Goal: Book appointment/travel/reservation

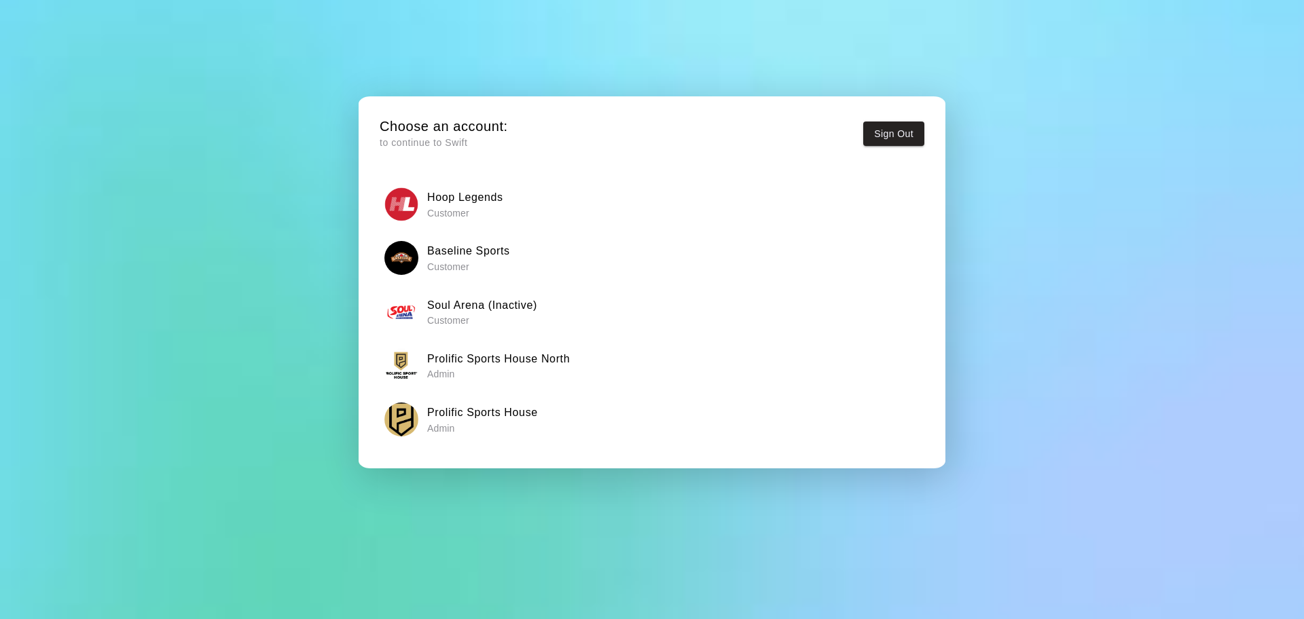
click at [555, 354] on h6 "Prolific Sports House North" at bounding box center [498, 359] width 143 height 18
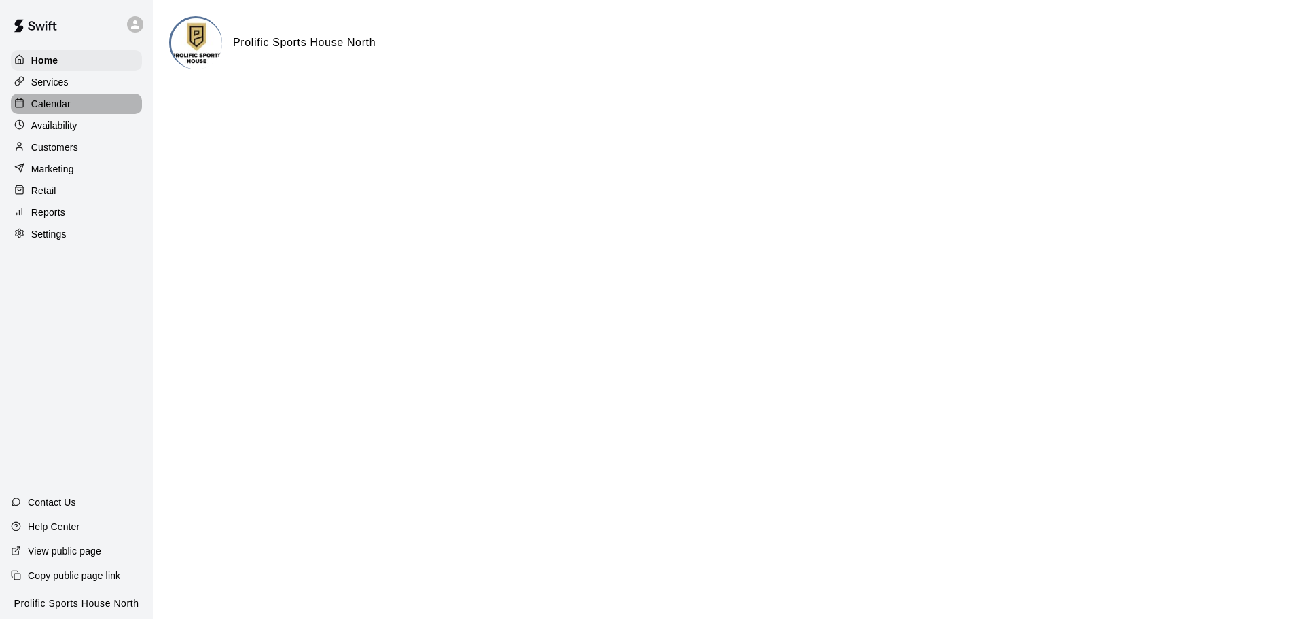
click at [90, 107] on div "Calendar" at bounding box center [76, 104] width 131 height 20
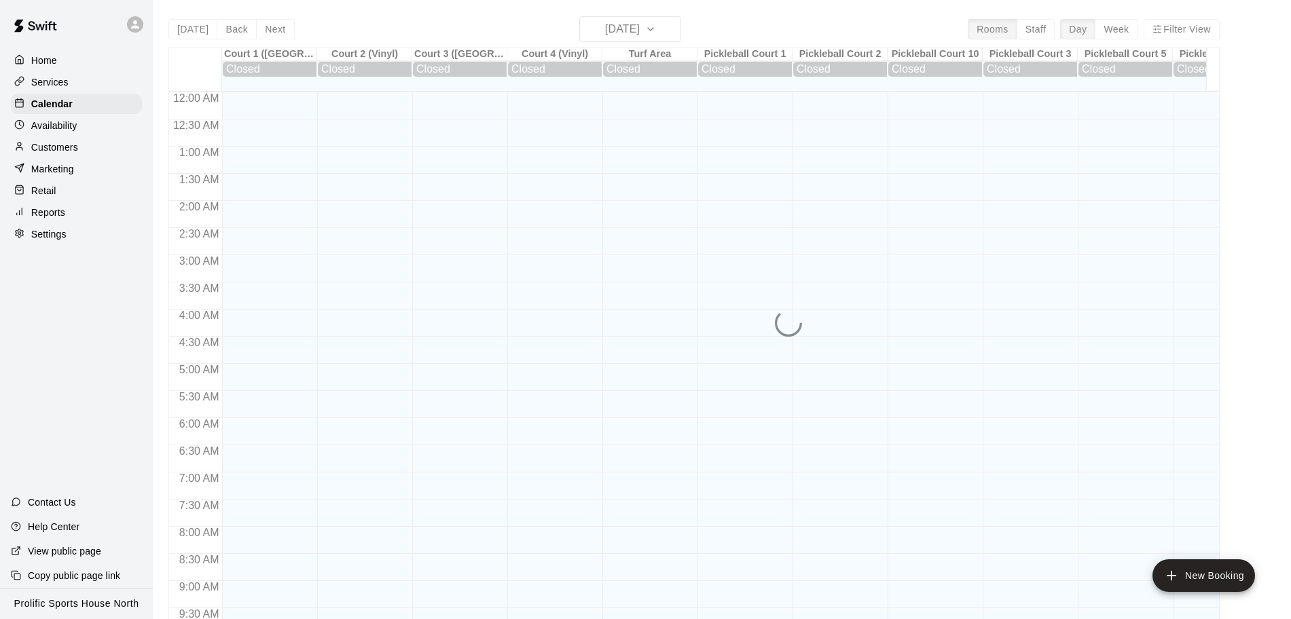
scroll to position [598, 0]
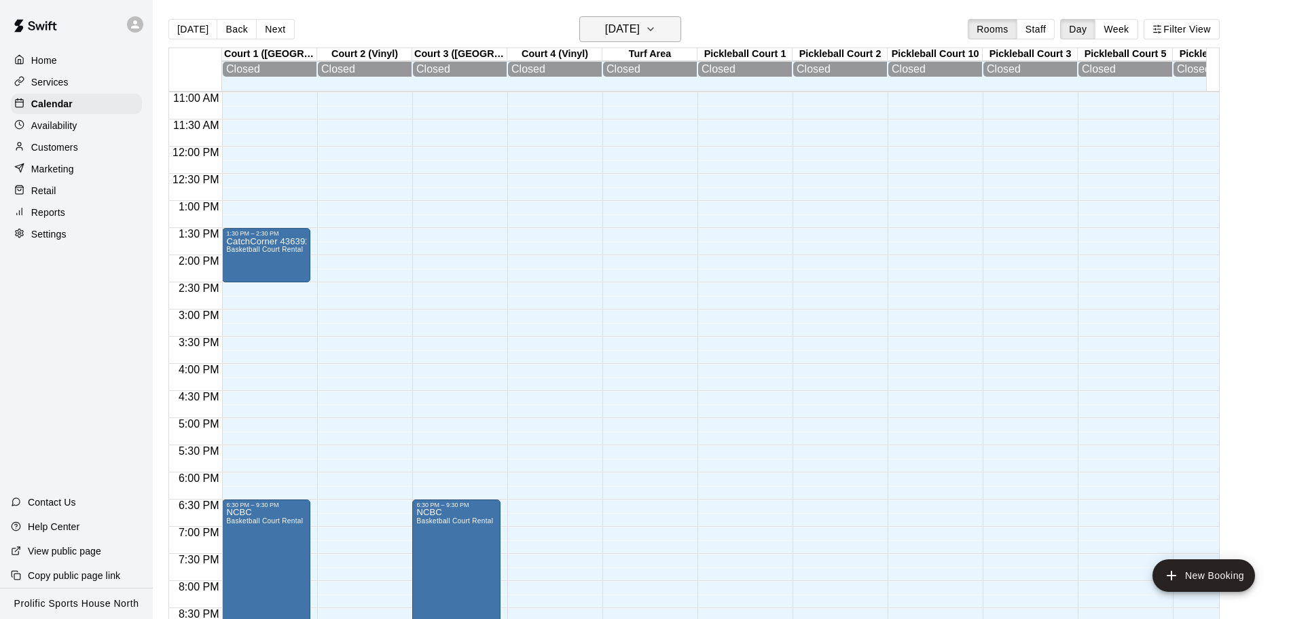
click at [640, 25] on h6 "[DATE]" at bounding box center [622, 29] width 35 height 19
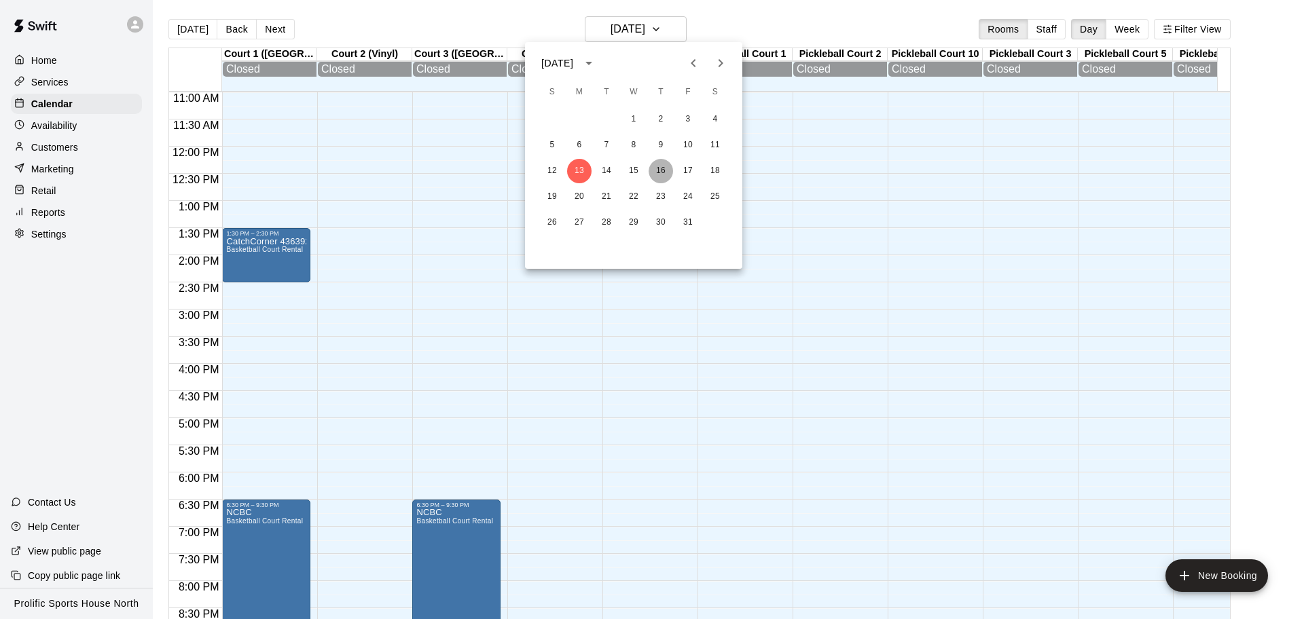
click at [658, 173] on button "16" at bounding box center [660, 171] width 24 height 24
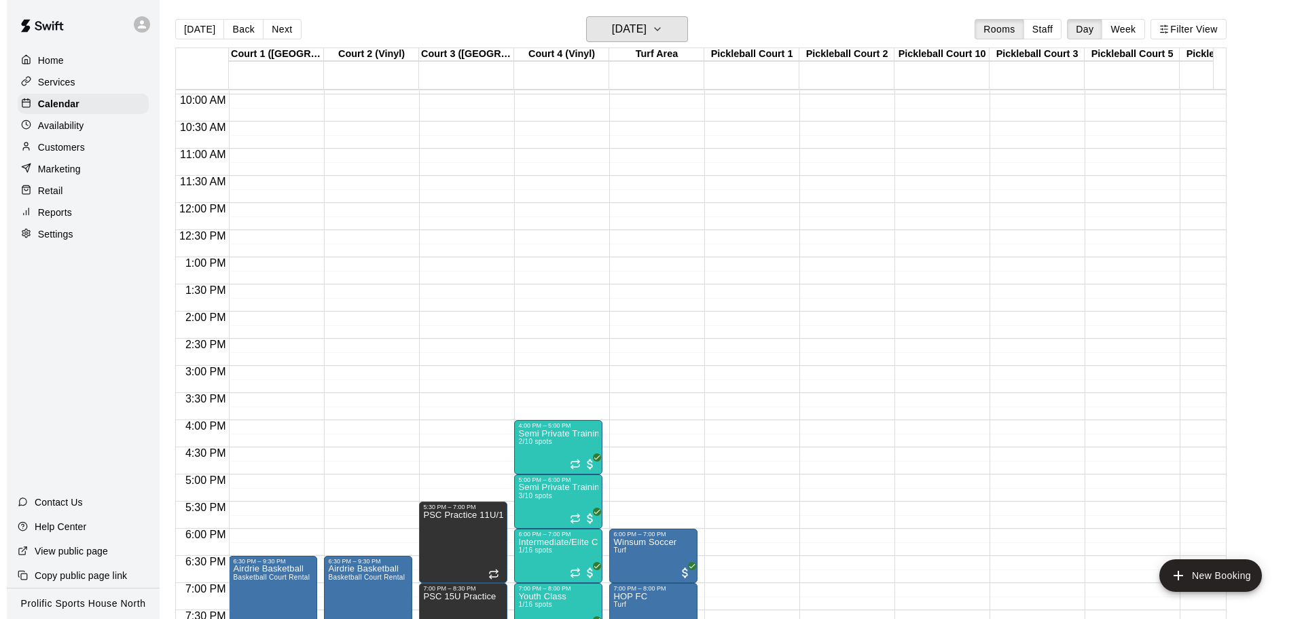
scroll to position [513, 0]
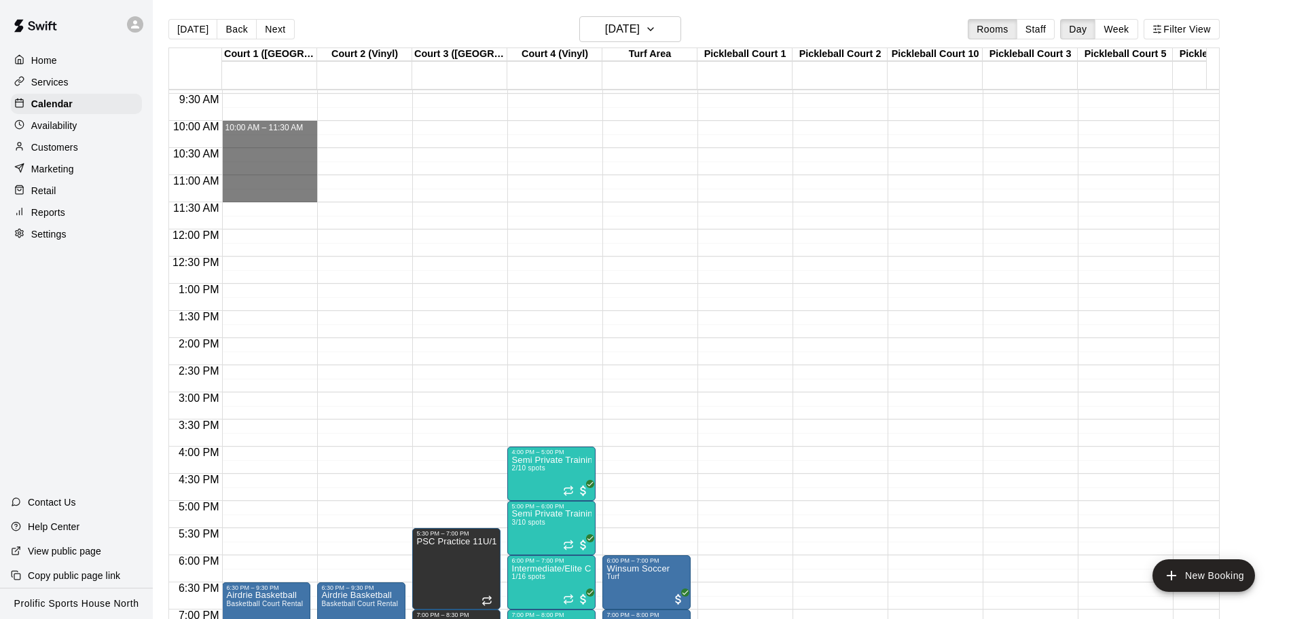
drag, startPoint x: 258, startPoint y: 126, endPoint x: 276, endPoint y: 196, distance: 73.0
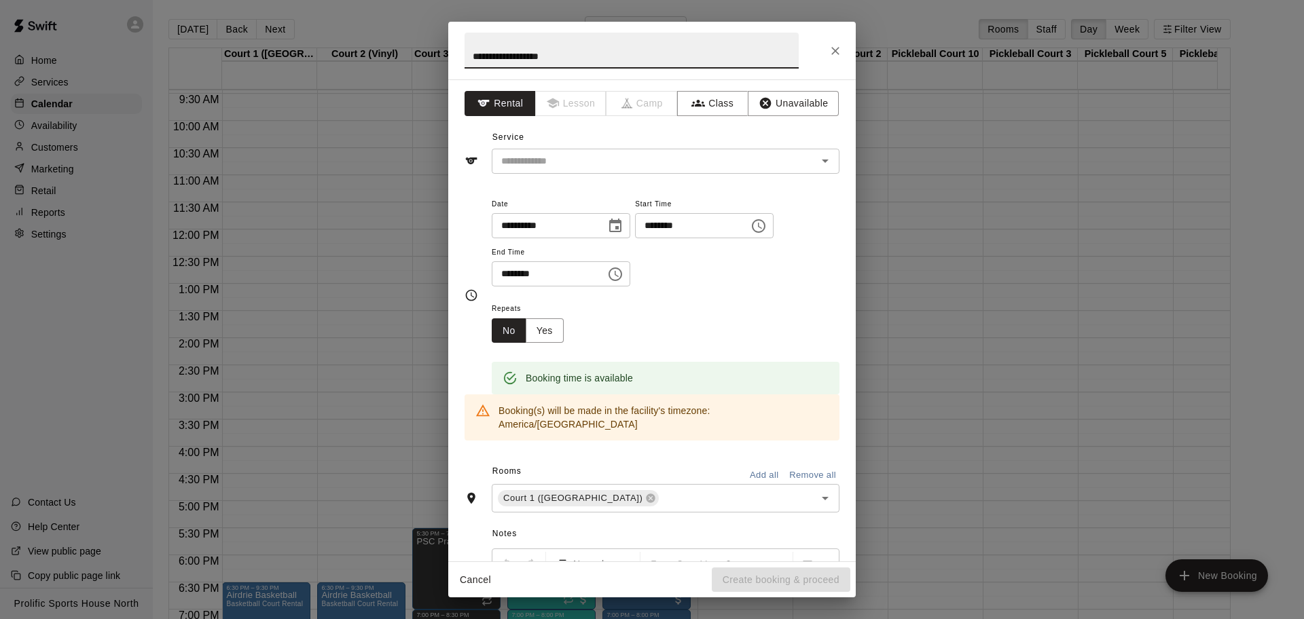
paste input "**********"
type input "**********"
click at [576, 167] on input "text" at bounding box center [645, 161] width 299 height 17
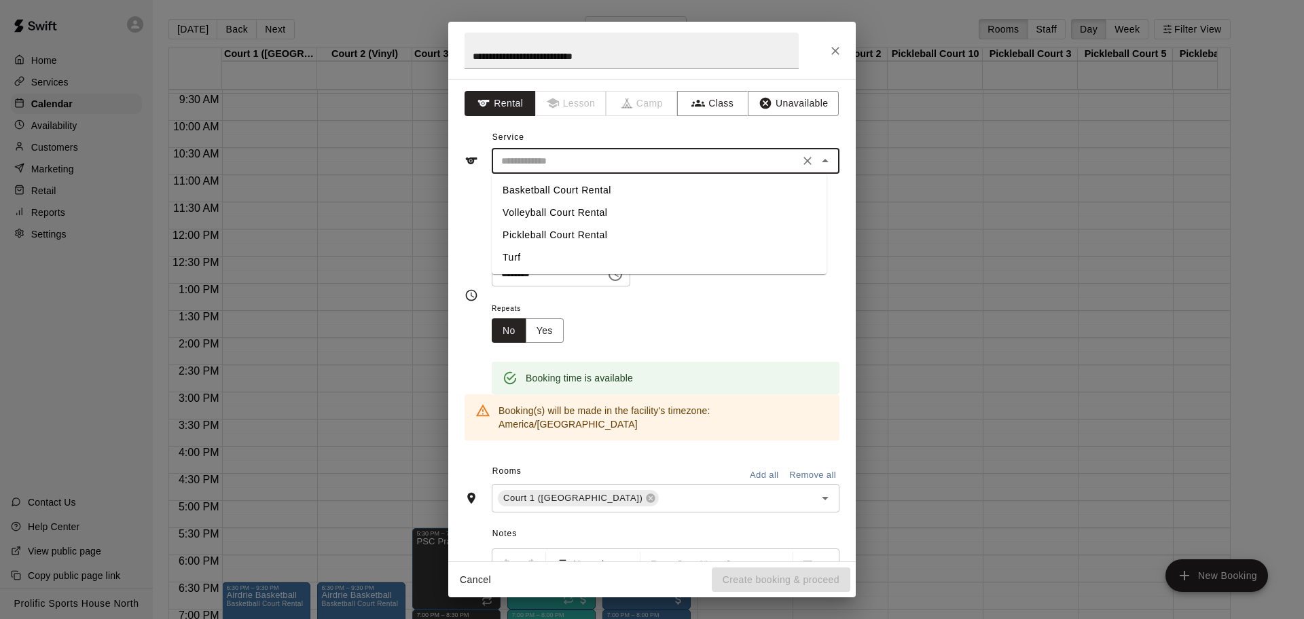
click at [566, 217] on li "Volleyball Court Rental" at bounding box center [659, 213] width 335 height 22
type input "**********"
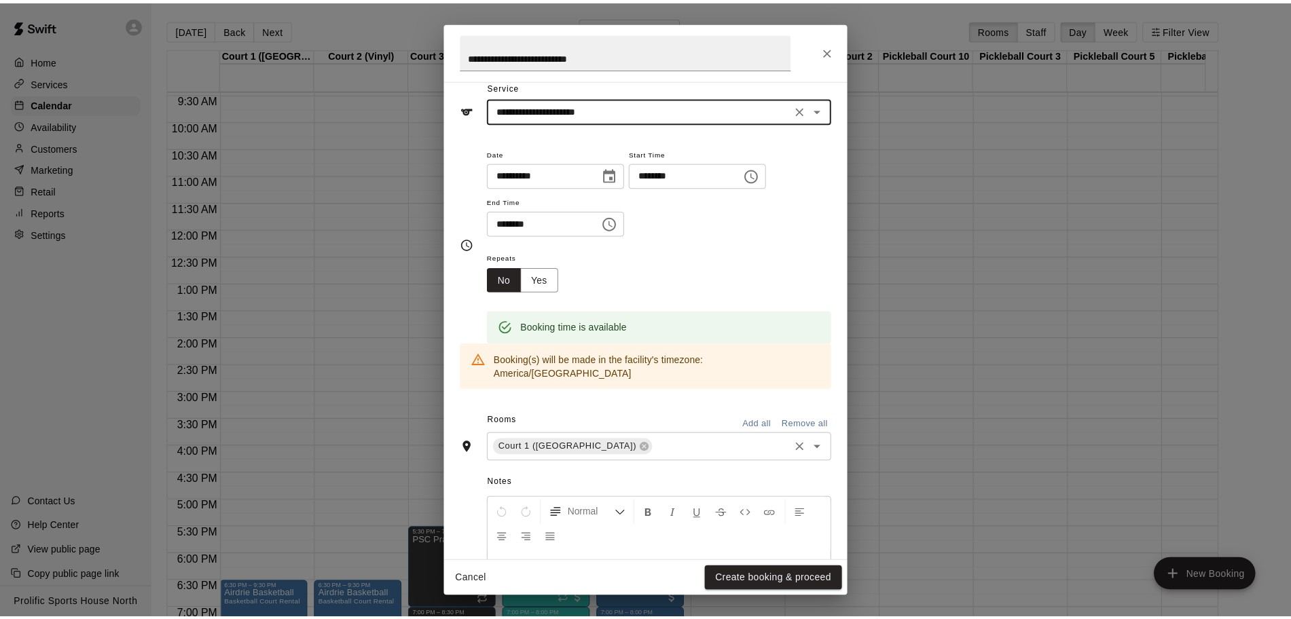
scroll to position [0, 0]
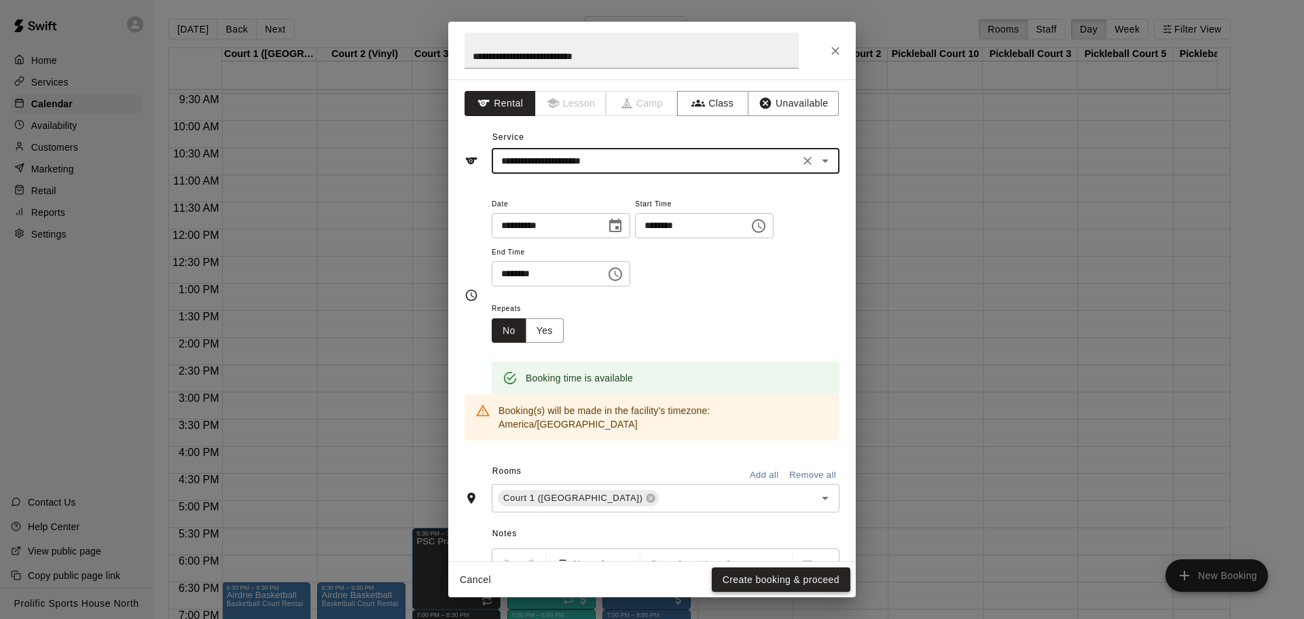
click at [786, 573] on button "Create booking & proceed" at bounding box center [781, 580] width 139 height 25
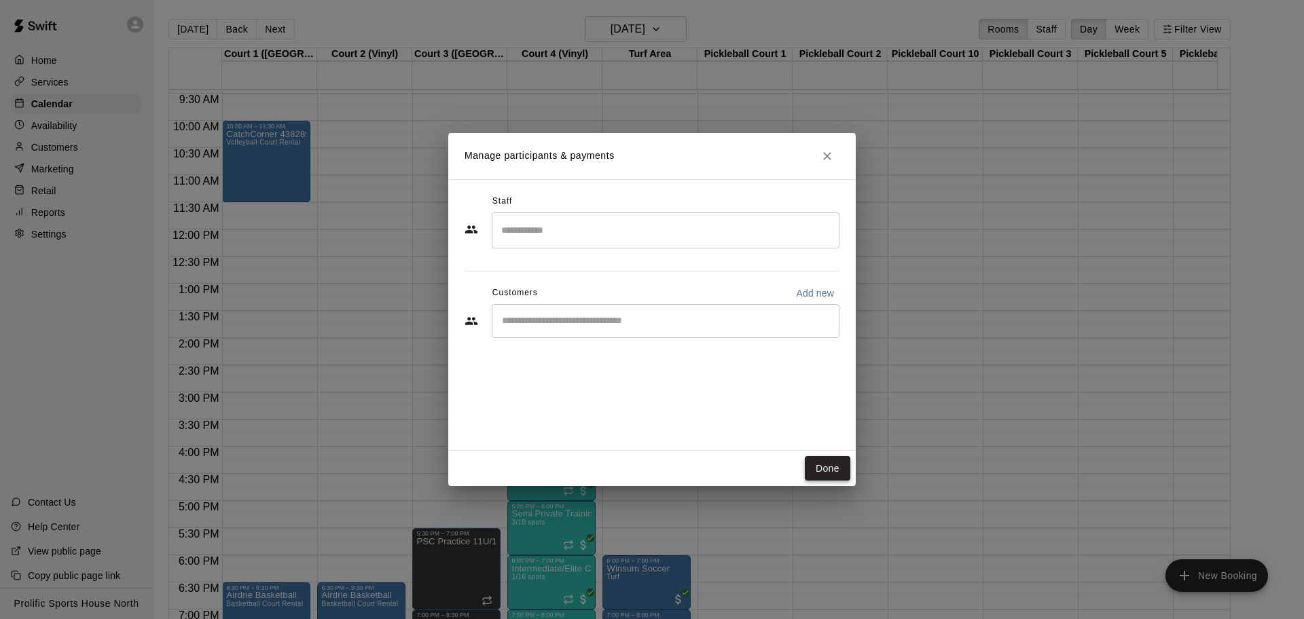
click at [822, 460] on button "Done" at bounding box center [827, 468] width 45 height 25
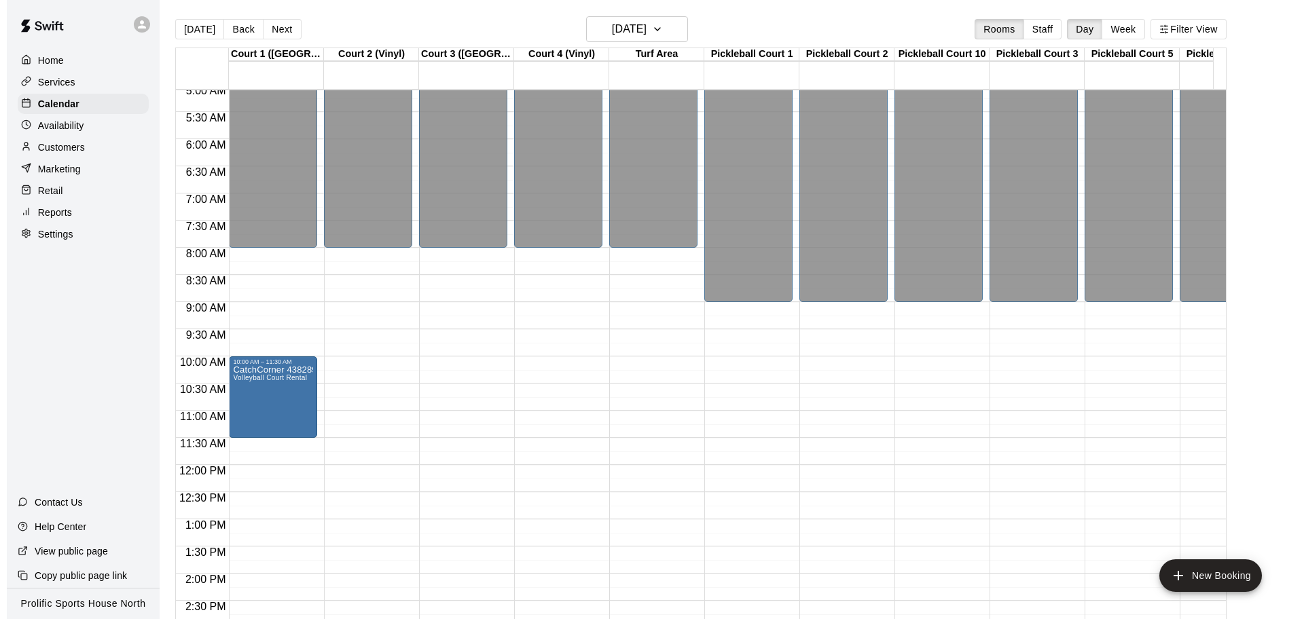
scroll to position [88, 0]
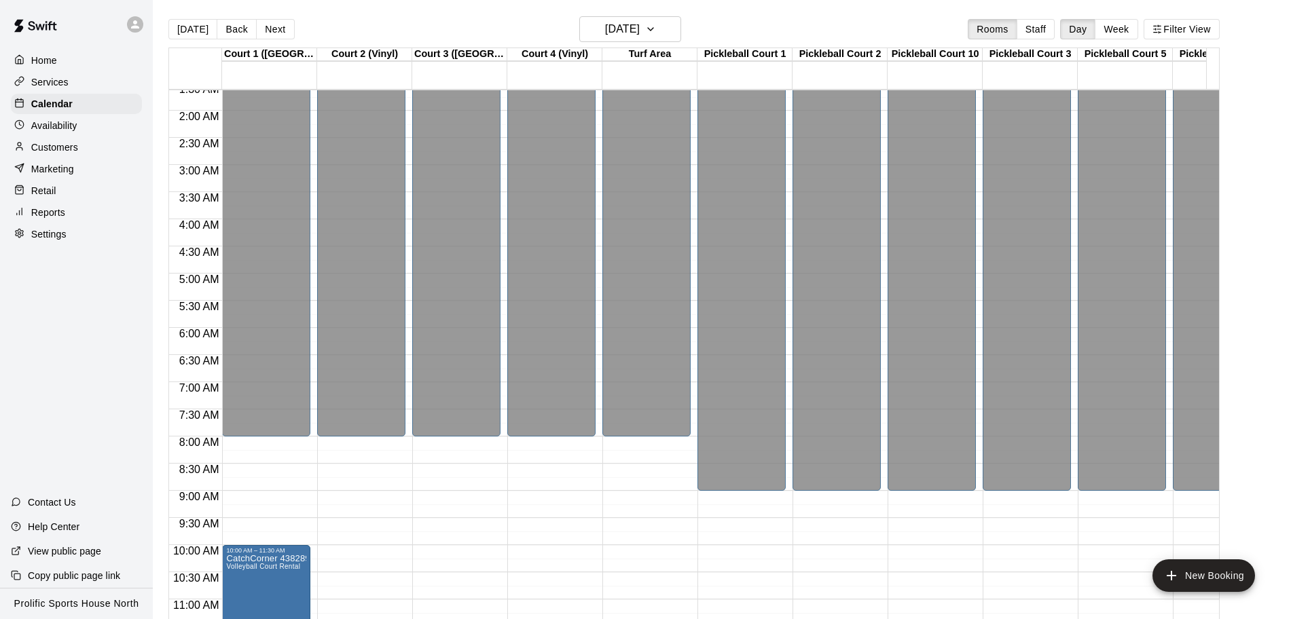
click at [135, 25] on icon at bounding box center [135, 24] width 12 height 12
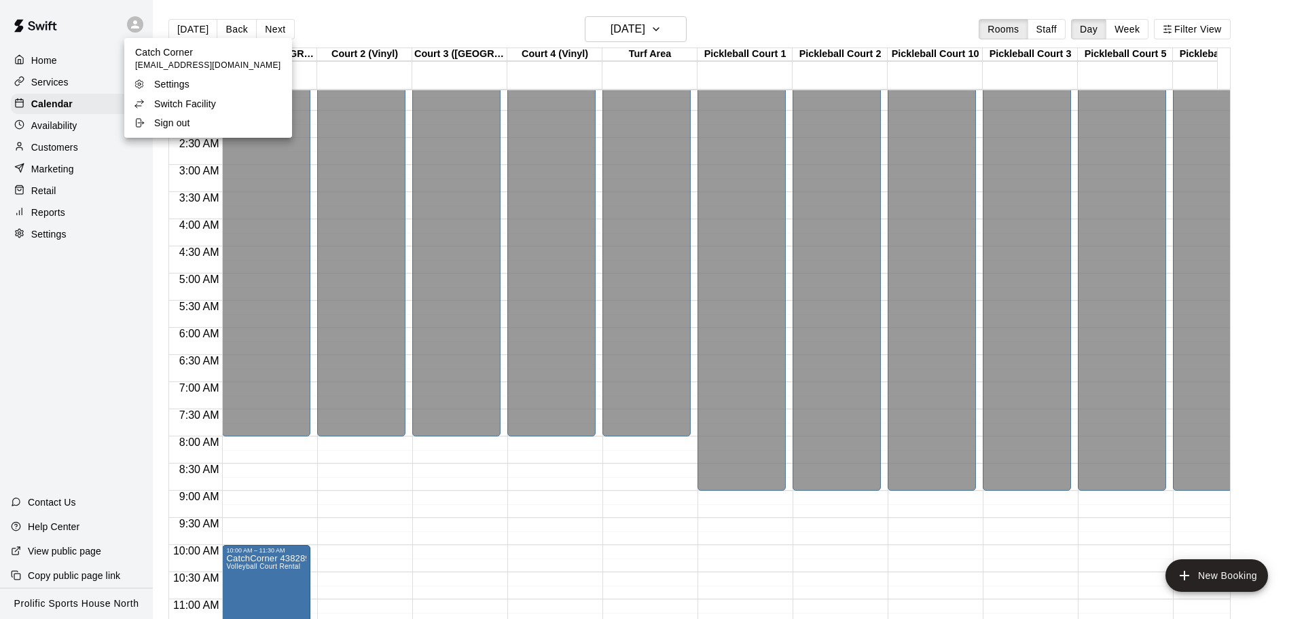
drag, startPoint x: 177, startPoint y: 129, endPoint x: 195, endPoint y: 120, distance: 20.1
click at [177, 129] on p "Sign out" at bounding box center [172, 123] width 36 height 14
